Goal: Task Accomplishment & Management: Use online tool/utility

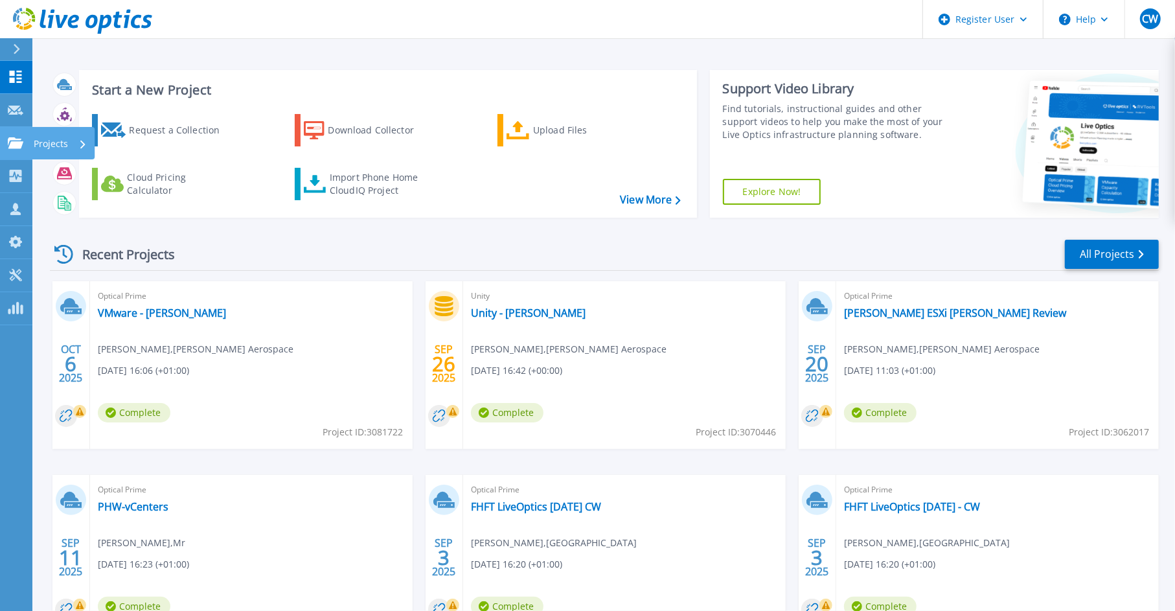
click at [3, 136] on link "Projects Projects" at bounding box center [16, 143] width 32 height 33
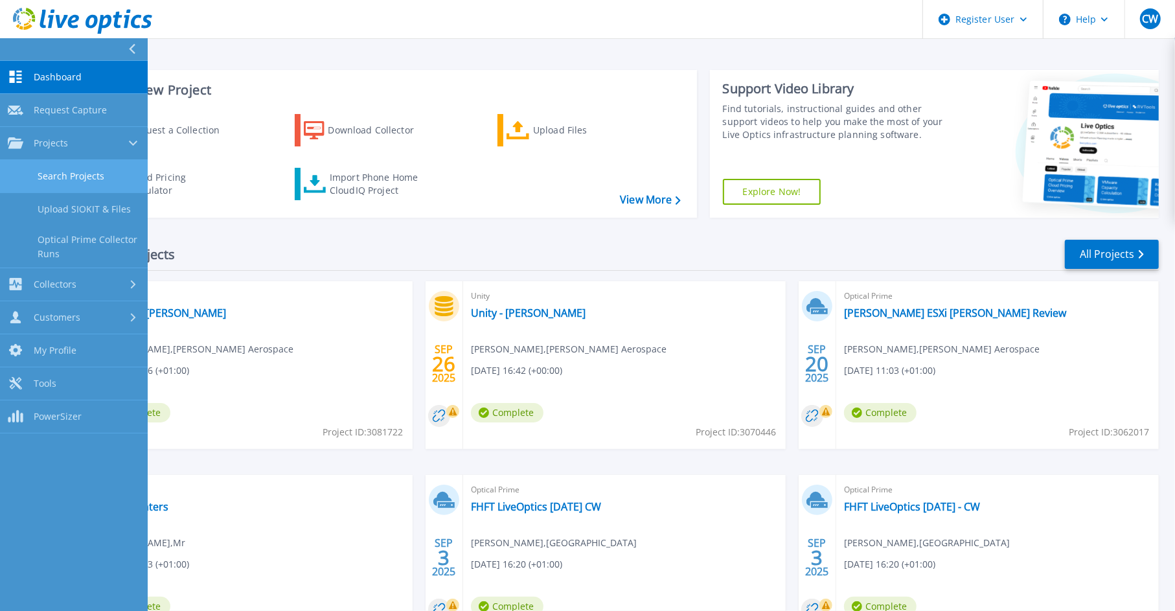
click at [51, 177] on link "Search Projects" at bounding box center [74, 176] width 148 height 33
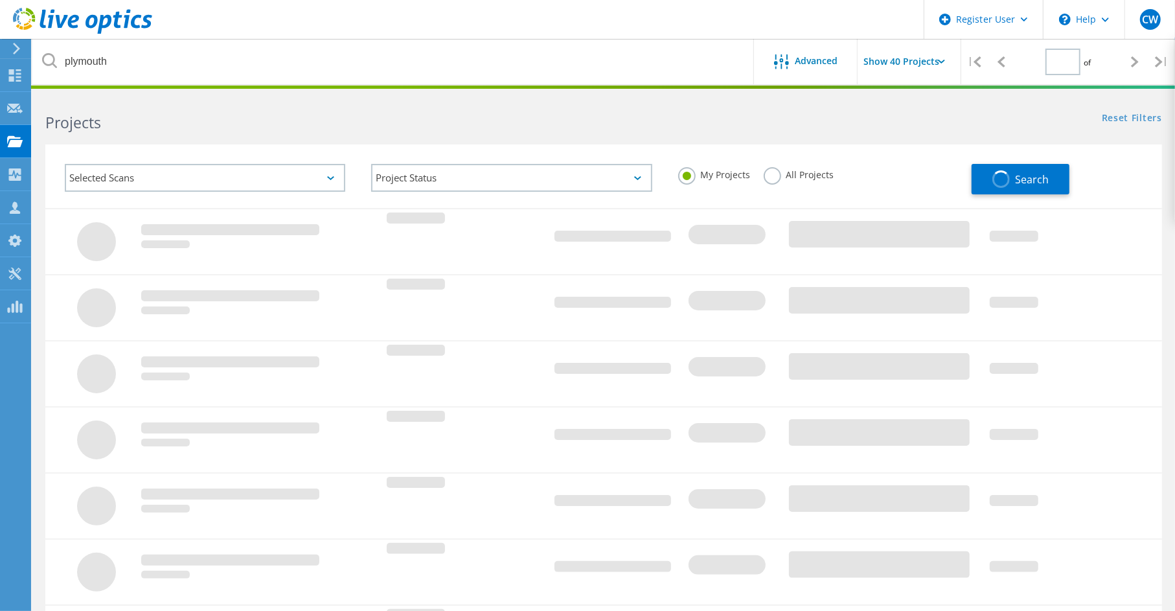
type input "1"
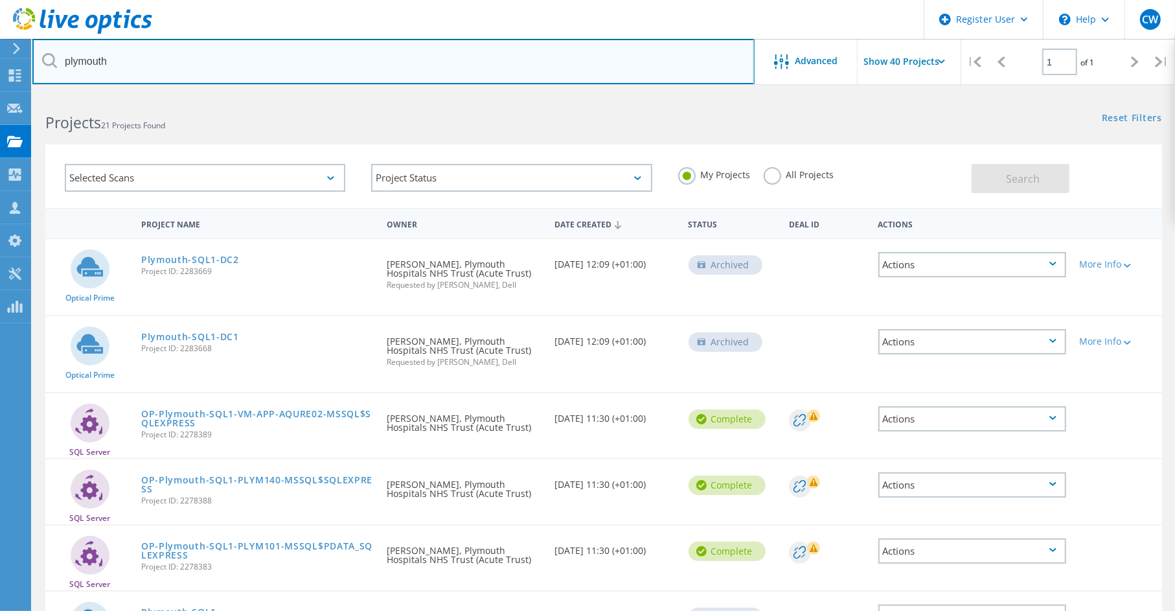
drag, startPoint x: 141, startPoint y: 60, endPoint x: 0, endPoint y: 42, distance: 142.4
type input "p"
